Goal: Complete application form

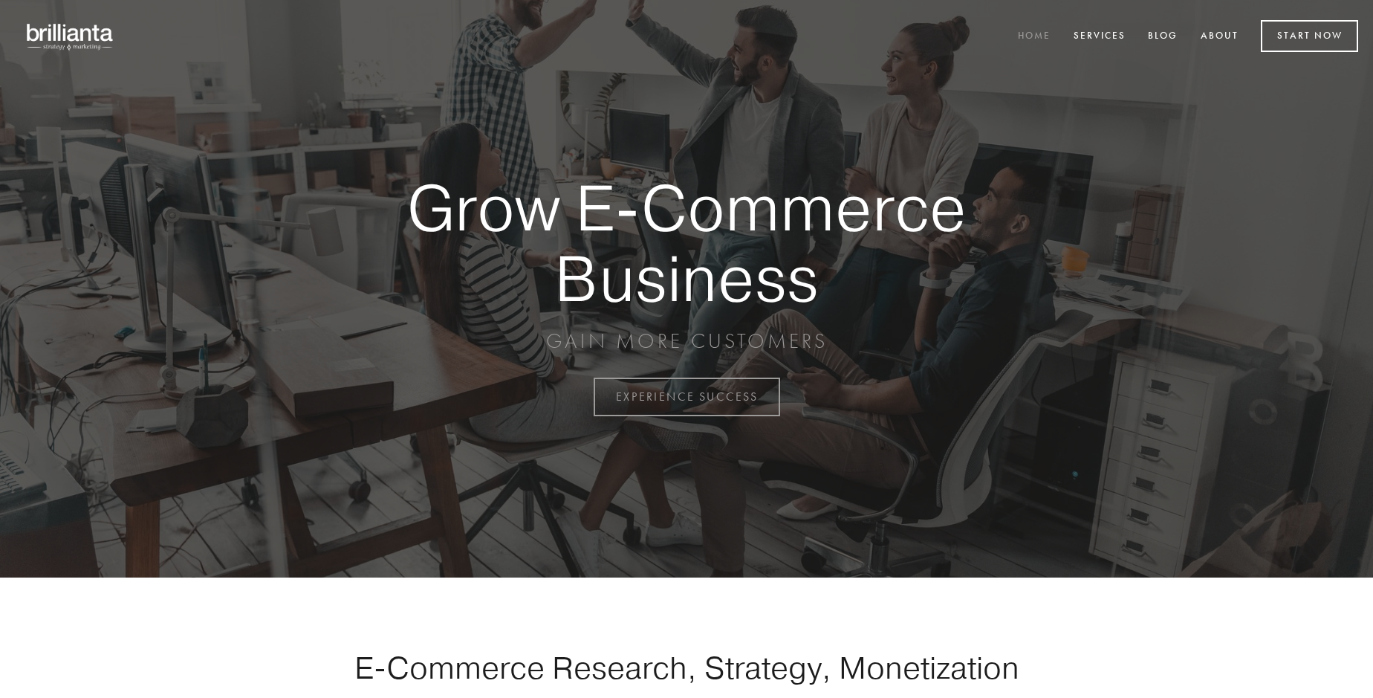
scroll to position [3895, 0]
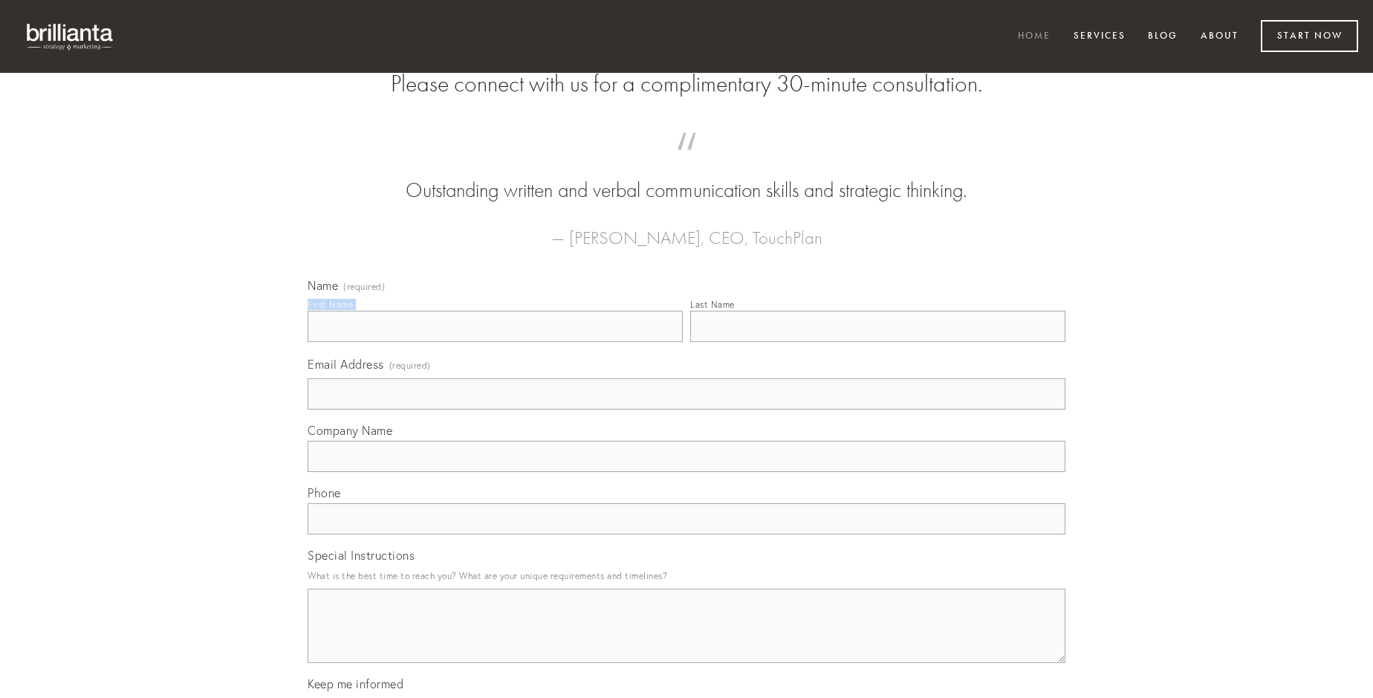
type input "[PERSON_NAME]"
click at [878, 342] on input "Last Name" at bounding box center [877, 326] width 375 height 31
type input "[PERSON_NAME]"
click at [687, 409] on input "Email Address (required)" at bounding box center [687, 393] width 758 height 31
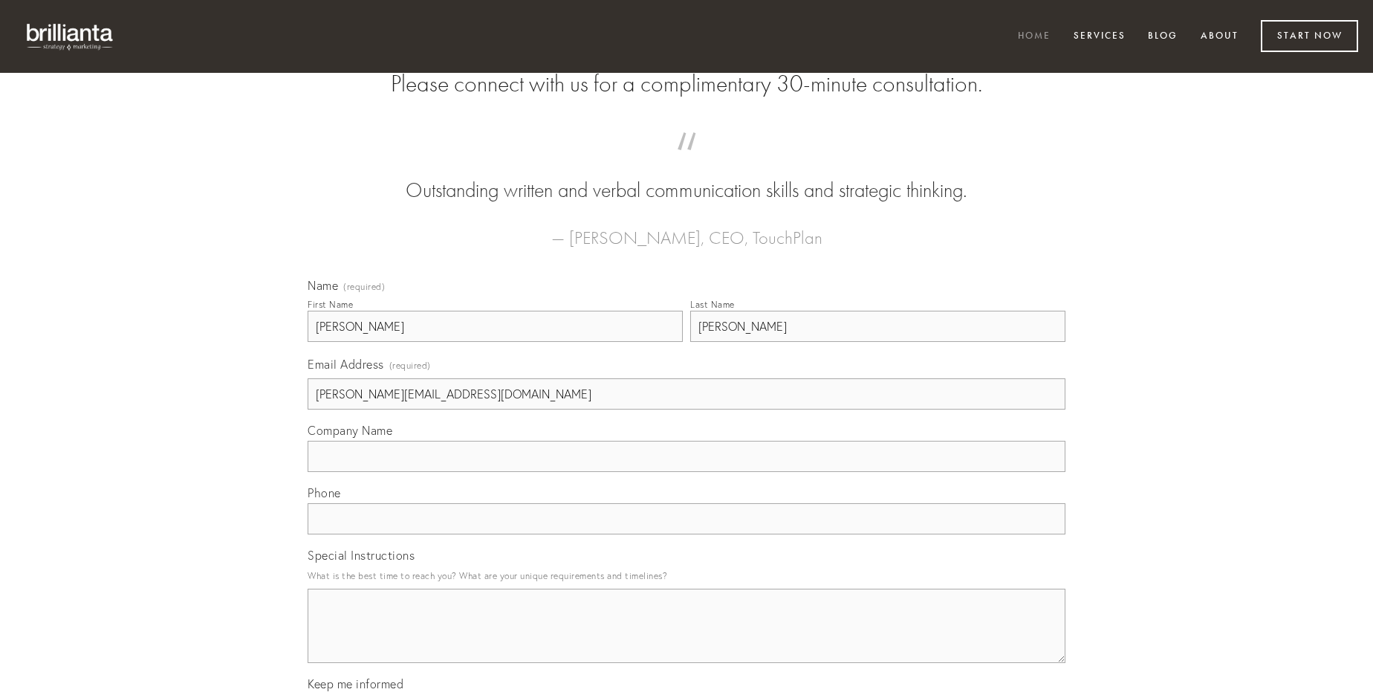
type input "[PERSON_NAME][EMAIL_ADDRESS][DOMAIN_NAME]"
click at [687, 472] on input "Company Name" at bounding box center [687, 456] width 758 height 31
type input "amitto"
click at [687, 534] on input "text" at bounding box center [687, 518] width 758 height 31
click at [687, 639] on textarea "Special Instructions" at bounding box center [687, 626] width 758 height 74
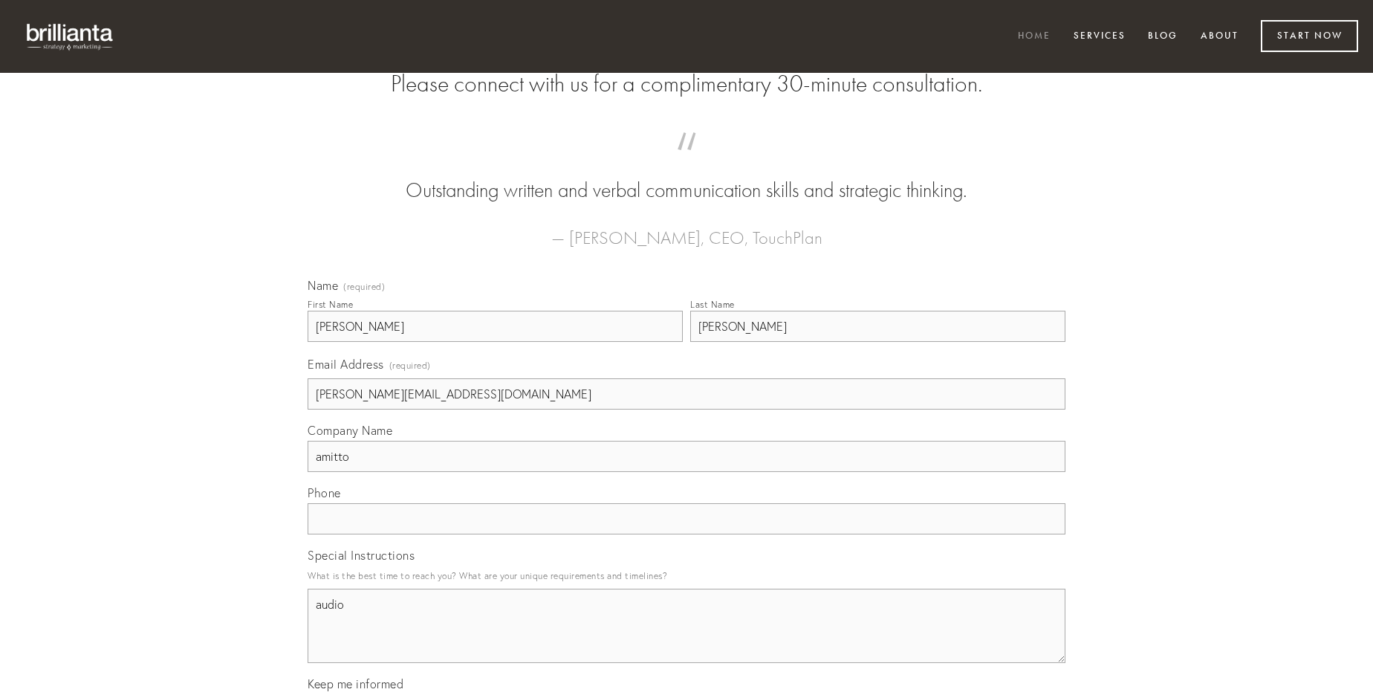
type textarea "audio"
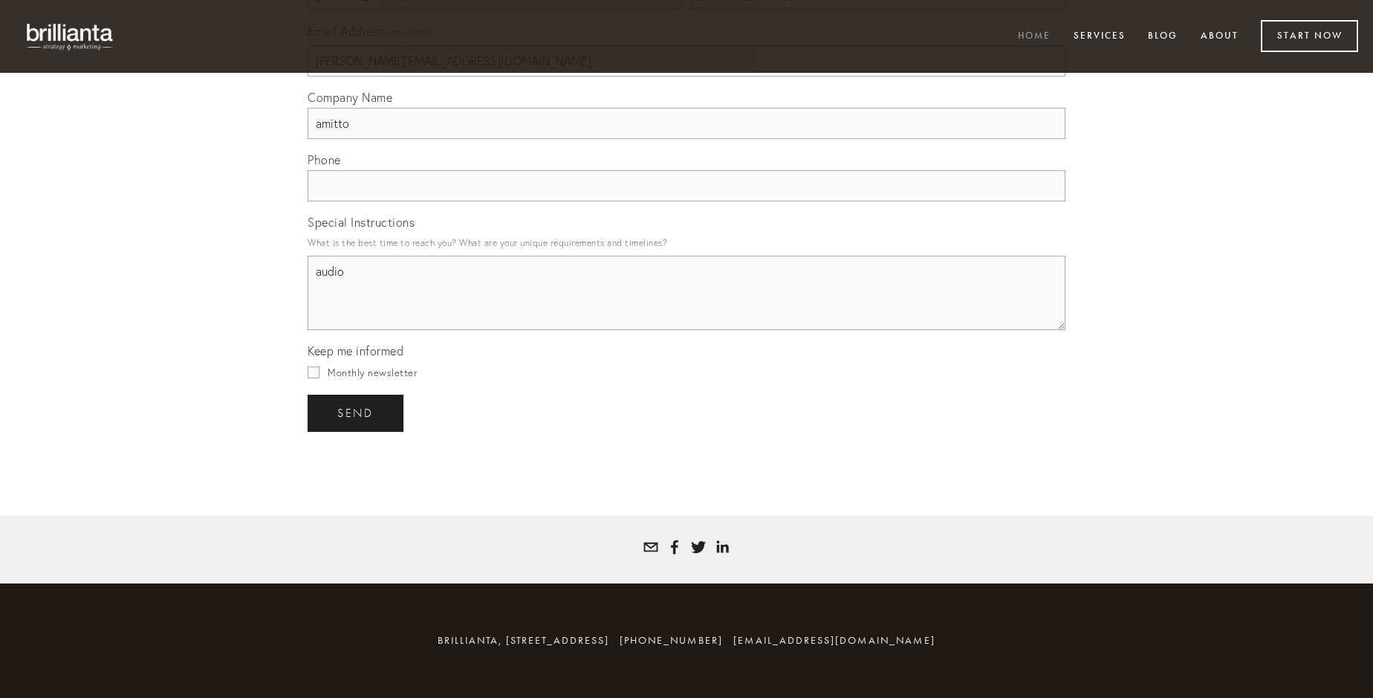
click at [357, 412] on span "send" at bounding box center [355, 412] width 36 height 13
